Goal: Use online tool/utility: Utilize a website feature to perform a specific function

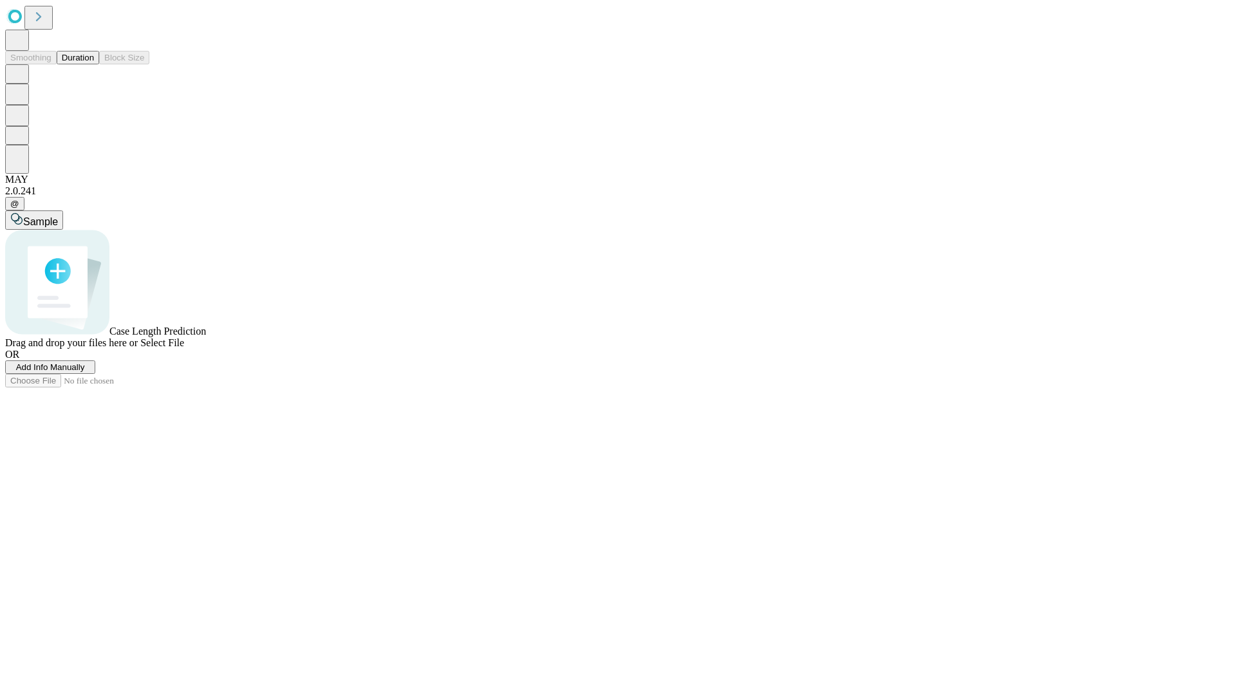
click at [94, 64] on button "Duration" at bounding box center [78, 58] width 42 height 14
click at [184, 348] on span "Select File" at bounding box center [162, 342] width 44 height 11
